Goal: Information Seeking & Learning: Learn about a topic

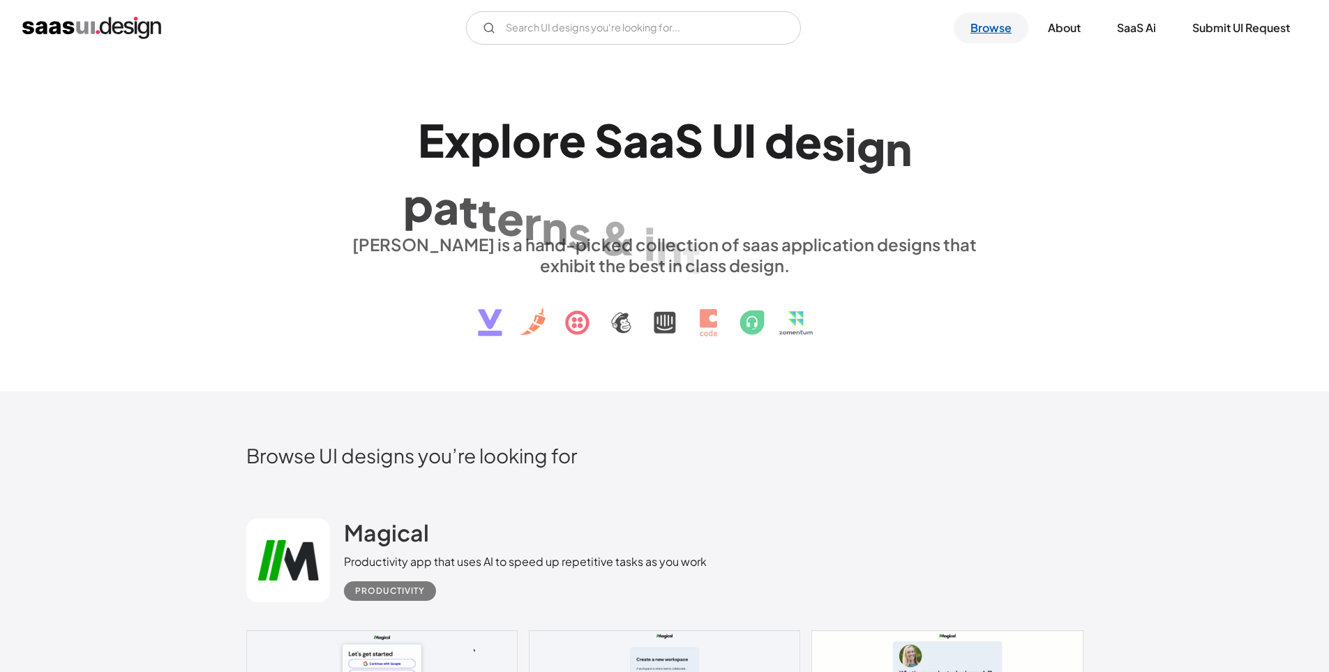
click at [1003, 17] on link "Browse" at bounding box center [991, 28] width 75 height 31
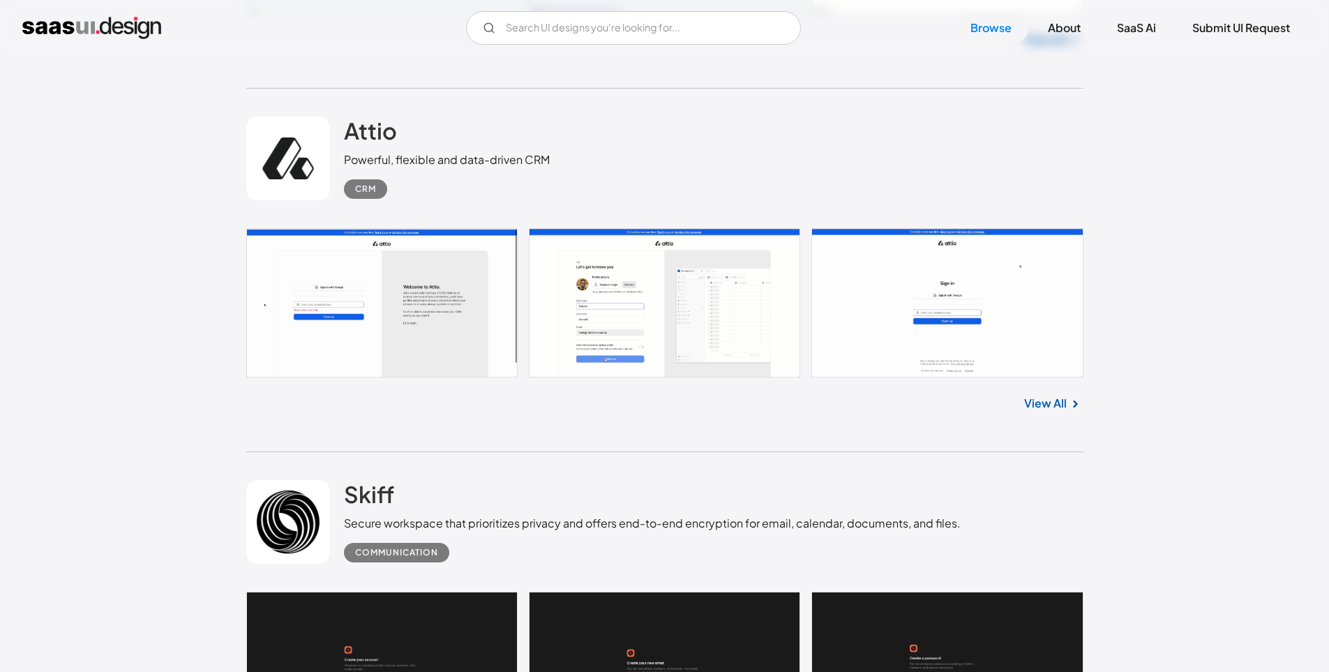
scroll to position [768, 0]
click at [622, 295] on link at bounding box center [664, 301] width 837 height 149
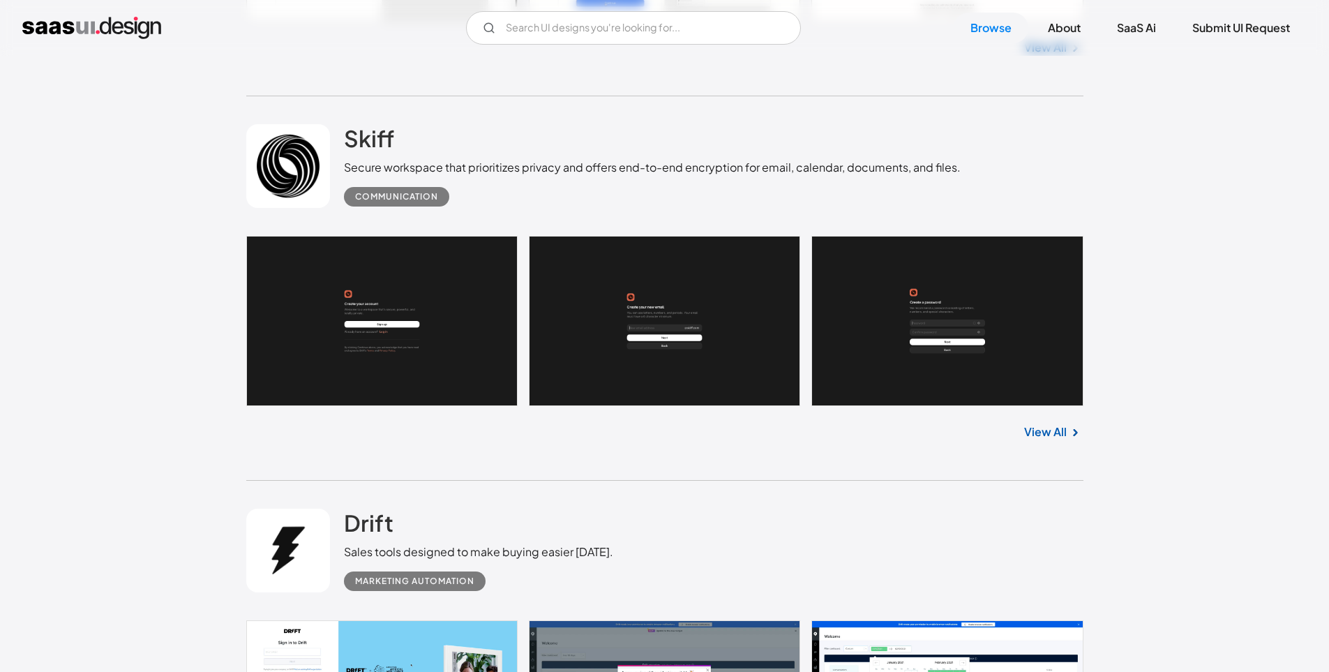
scroll to position [1116, 0]
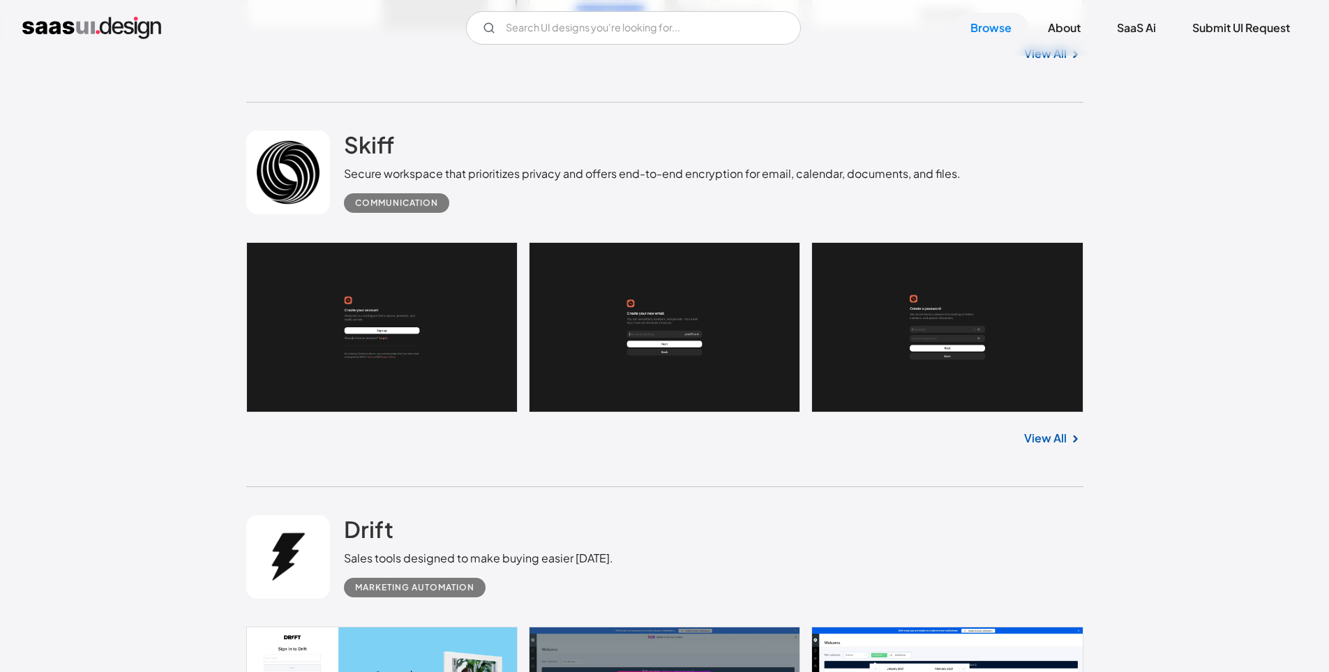
click at [1042, 414] on div "View All" at bounding box center [664, 435] width 837 height 46
click at [1054, 431] on link "View All" at bounding box center [1045, 438] width 43 height 17
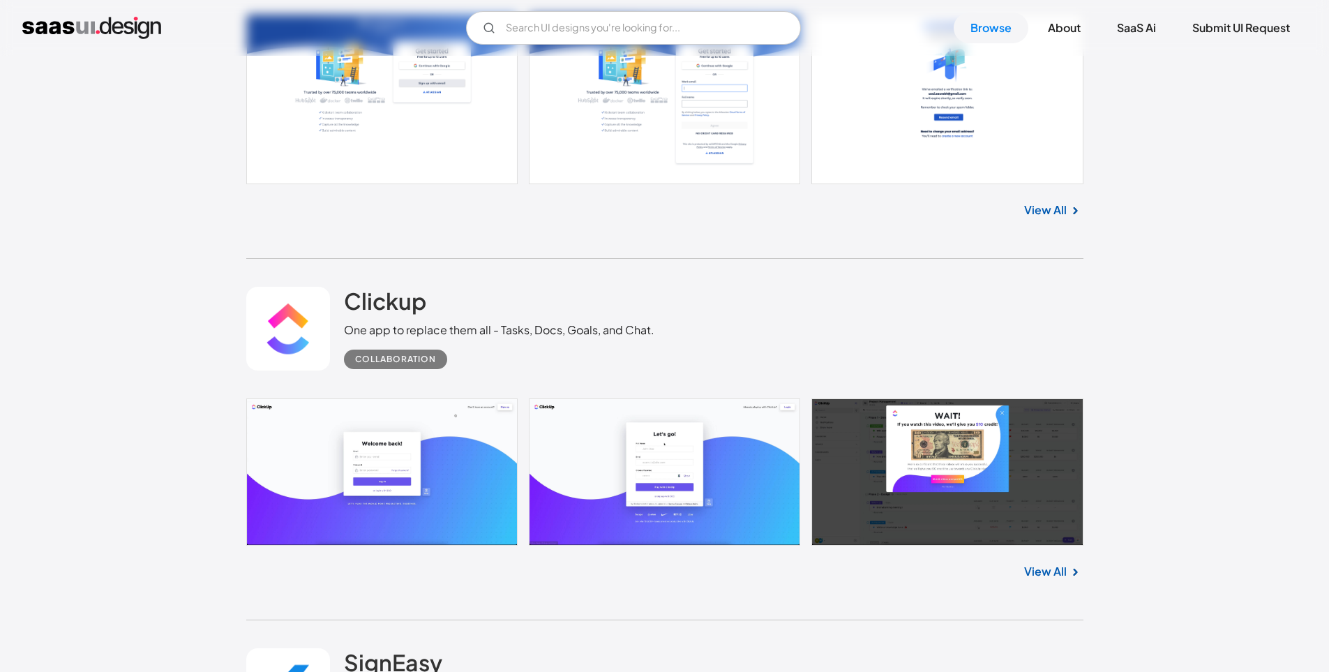
scroll to position [3279, 0]
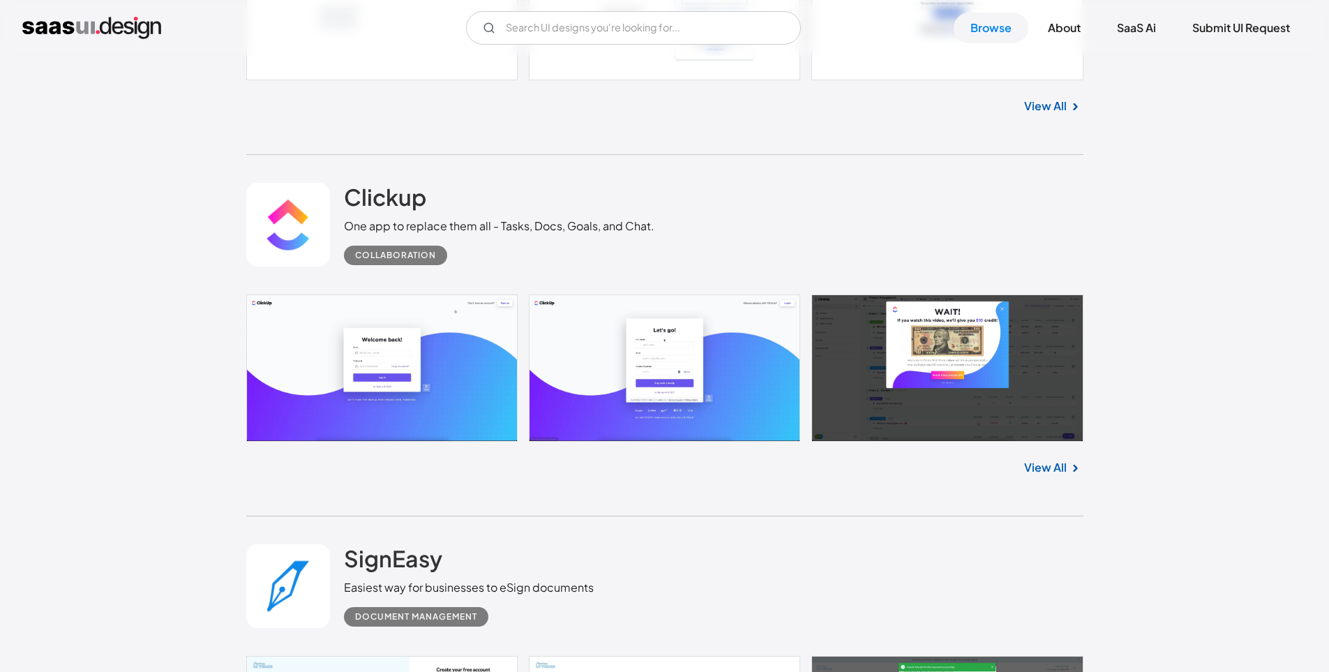
click at [1045, 461] on link "View All" at bounding box center [1045, 467] width 43 height 17
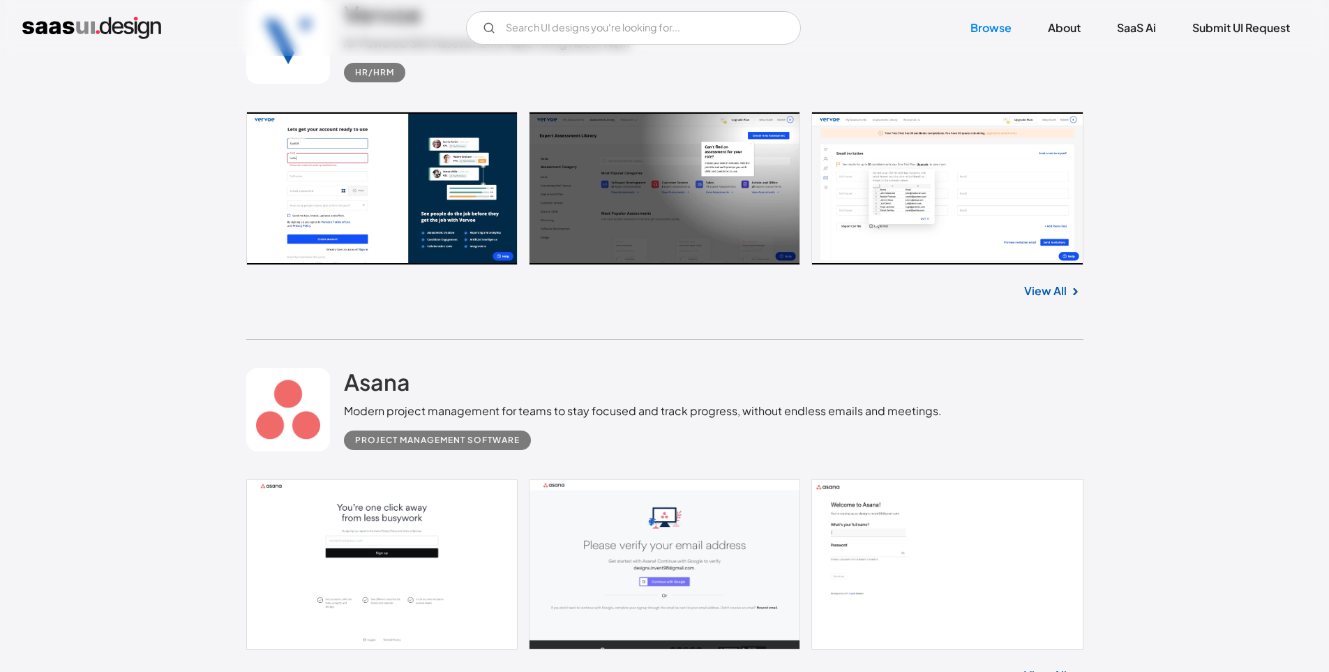
scroll to position [6001, 0]
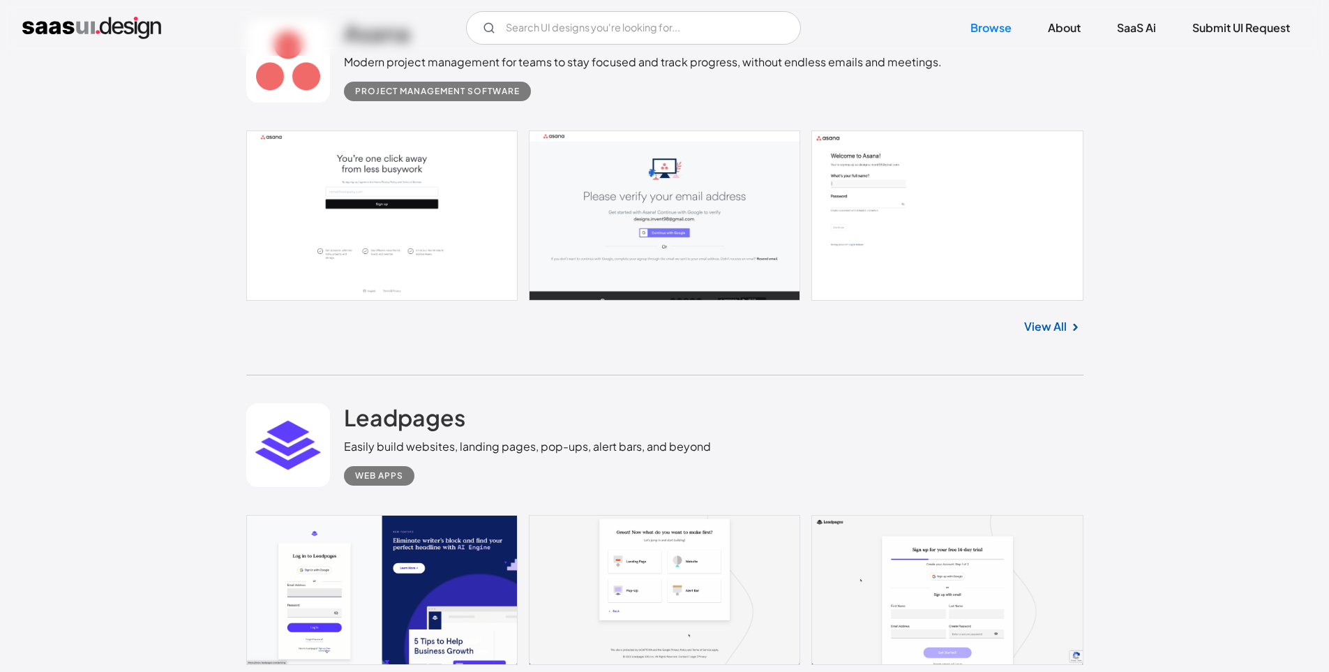
click at [1043, 315] on div "View All" at bounding box center [664, 324] width 837 height 46
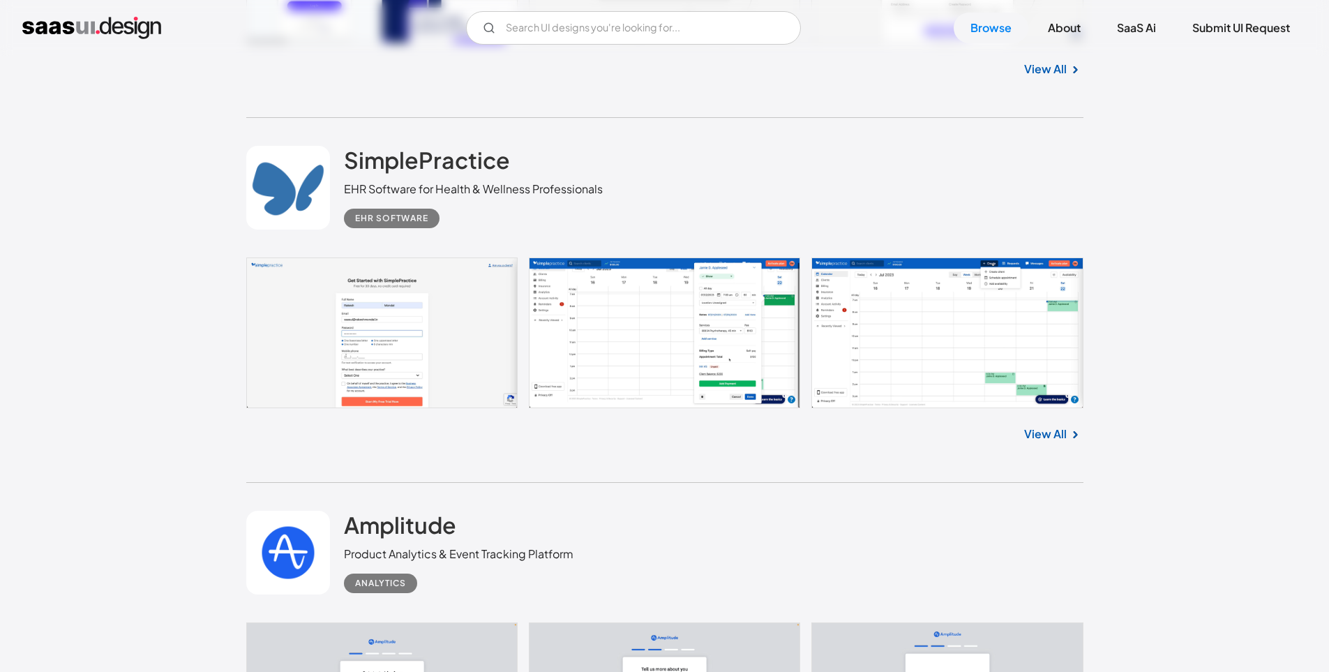
scroll to position [6280, 0]
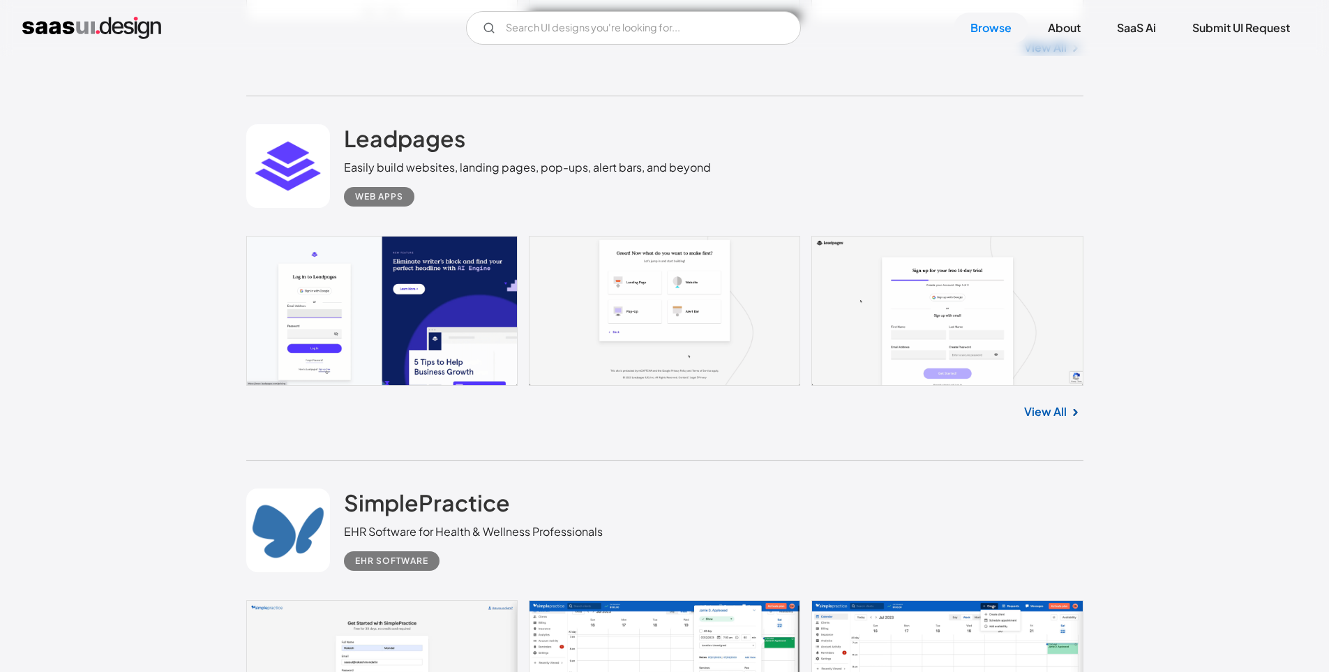
click at [1046, 417] on link "View All" at bounding box center [1045, 411] width 43 height 17
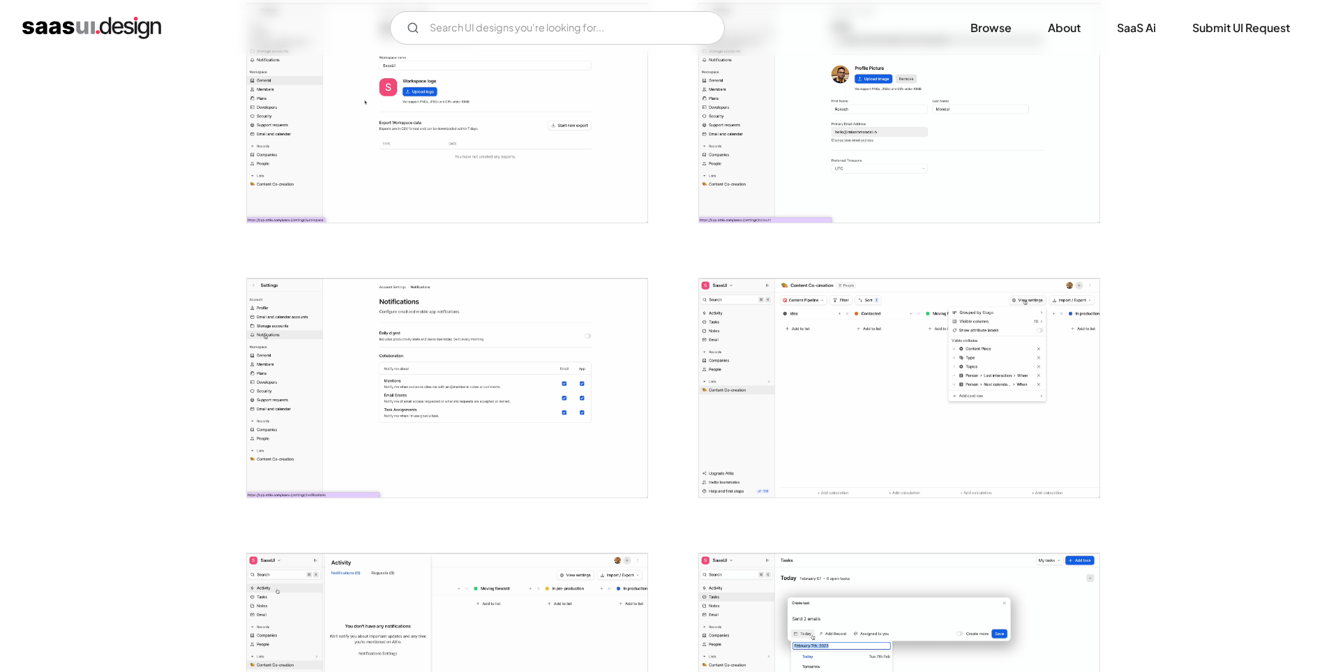
scroll to position [1535, 0]
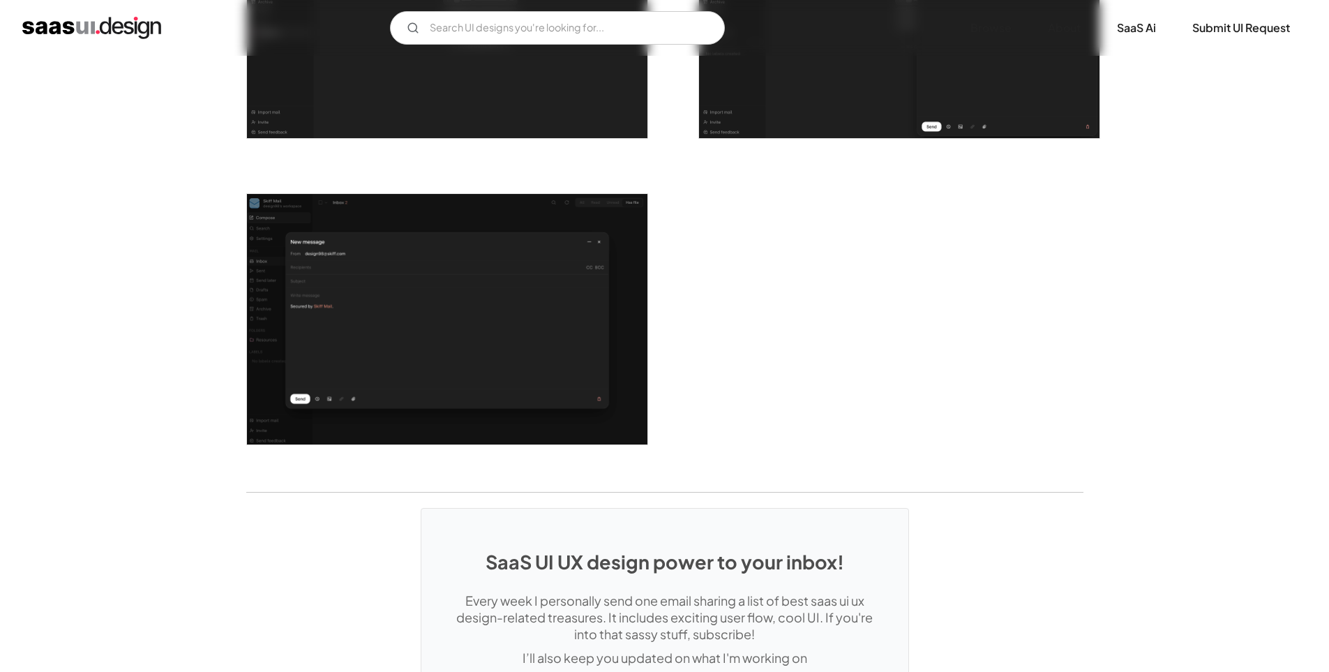
scroll to position [2651, 0]
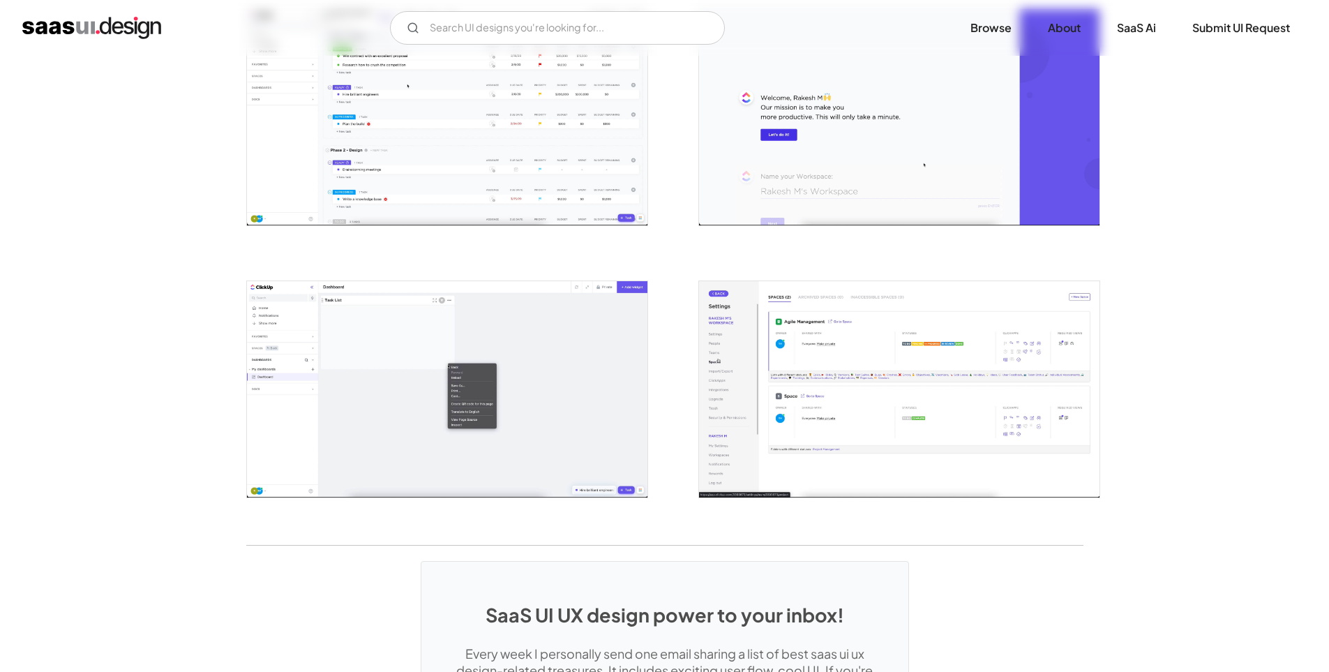
scroll to position [2791, 0]
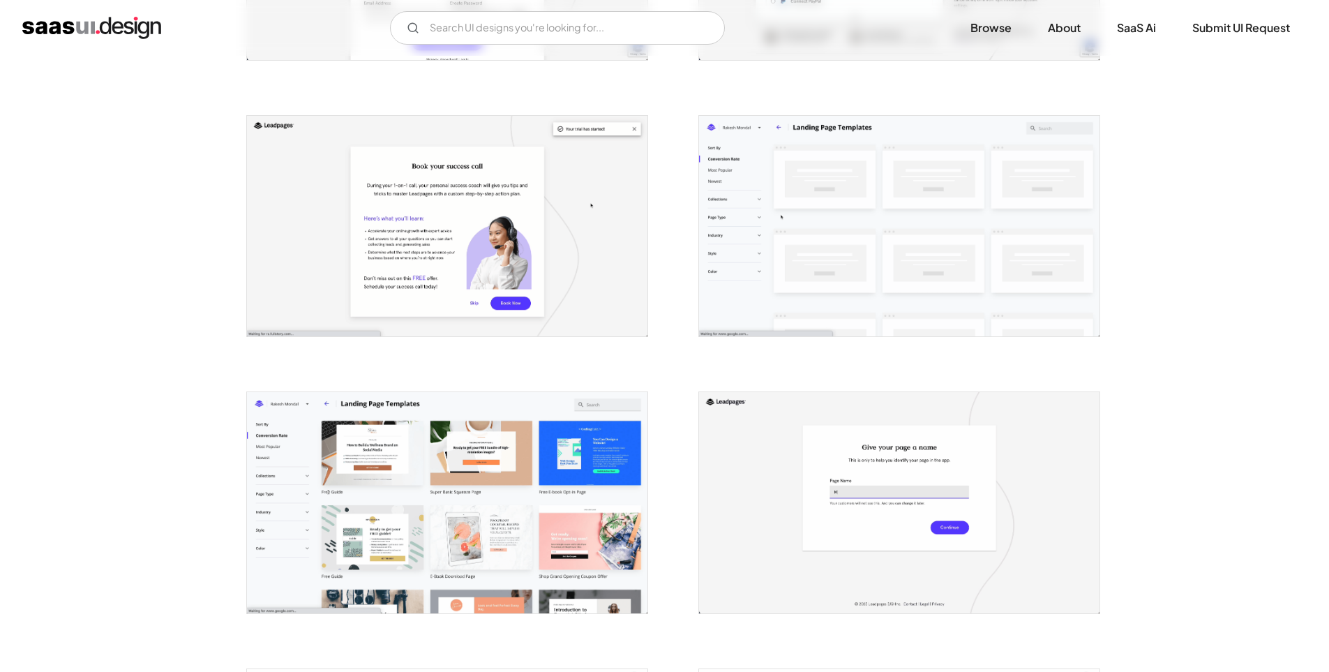
scroll to position [698, 0]
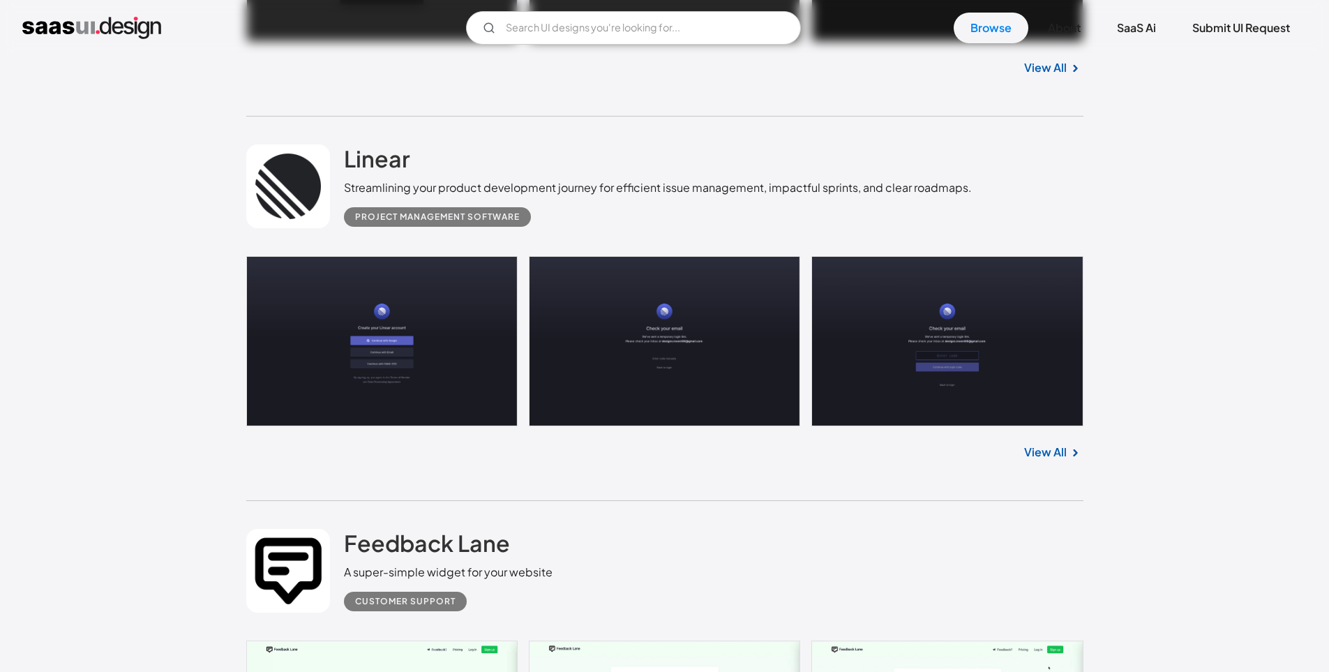
scroll to position [7745, 0]
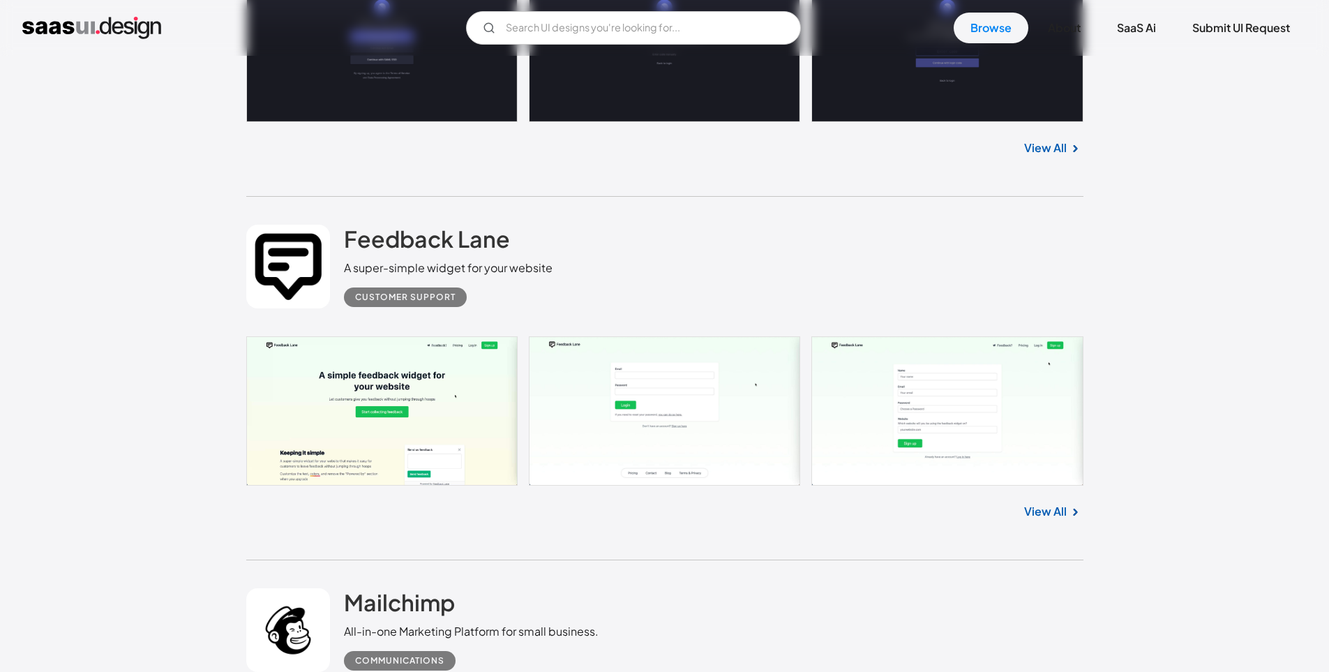
scroll to position [7815, 0]
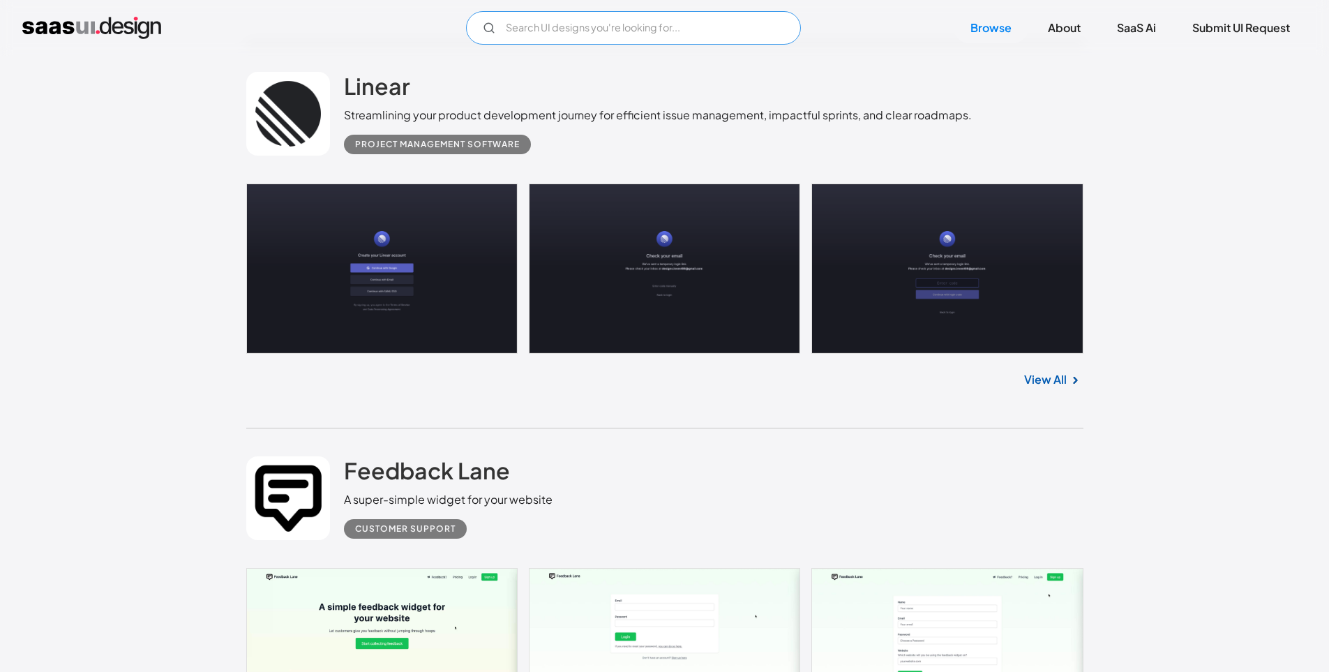
click at [633, 20] on input "Email Form" at bounding box center [633, 27] width 335 height 33
type input "cms"
click at [981, 36] on link "Browse" at bounding box center [991, 28] width 75 height 31
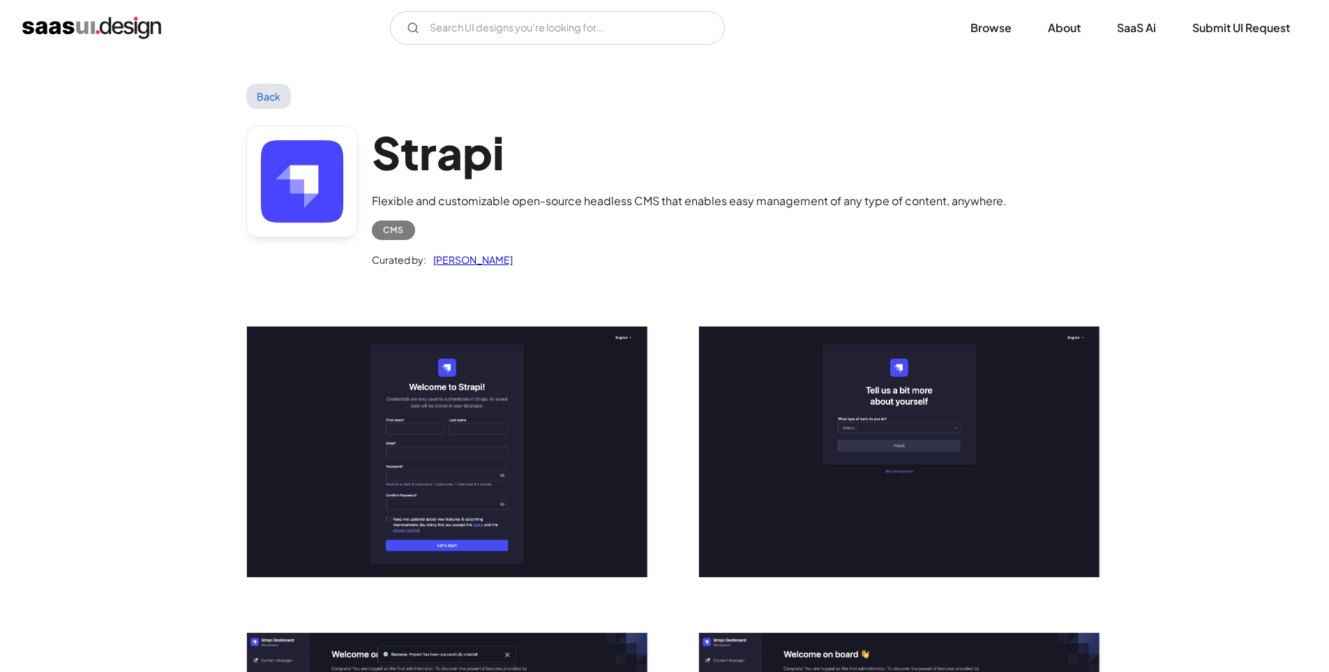
drag, startPoint x: 1188, startPoint y: 574, endPoint x: 1116, endPoint y: 170, distance: 409.5
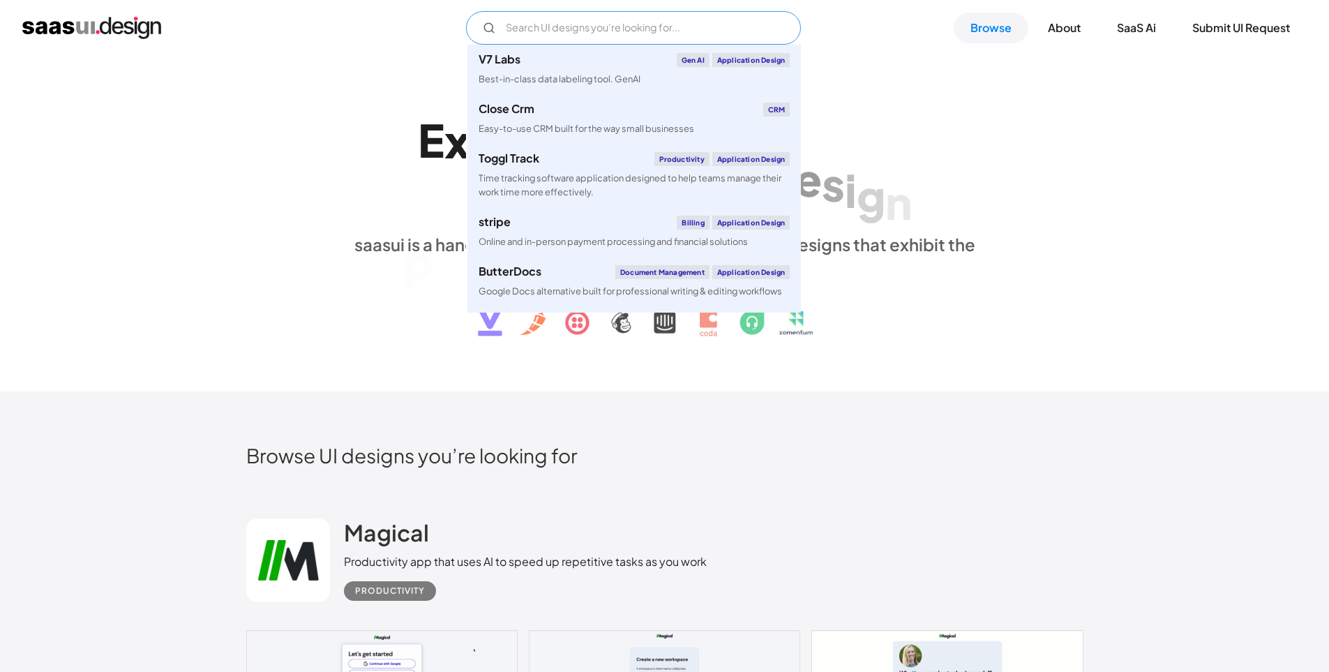
click at [599, 27] on input "Email Form" at bounding box center [633, 27] width 335 height 33
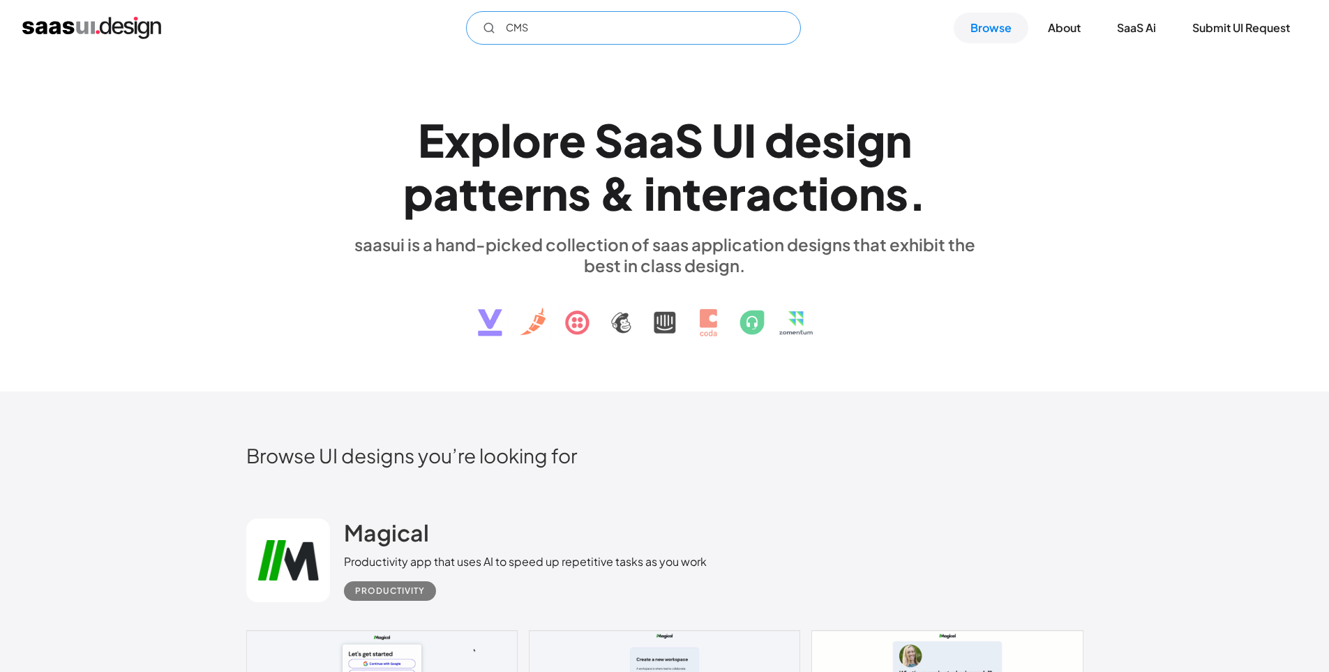
type input "CMS"
